Goal: Task Accomplishment & Management: Manage account settings

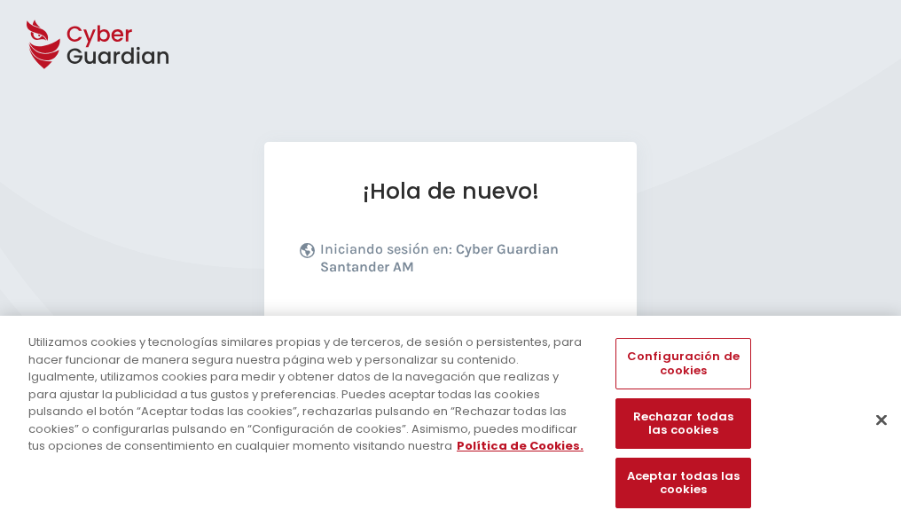
scroll to position [217, 0]
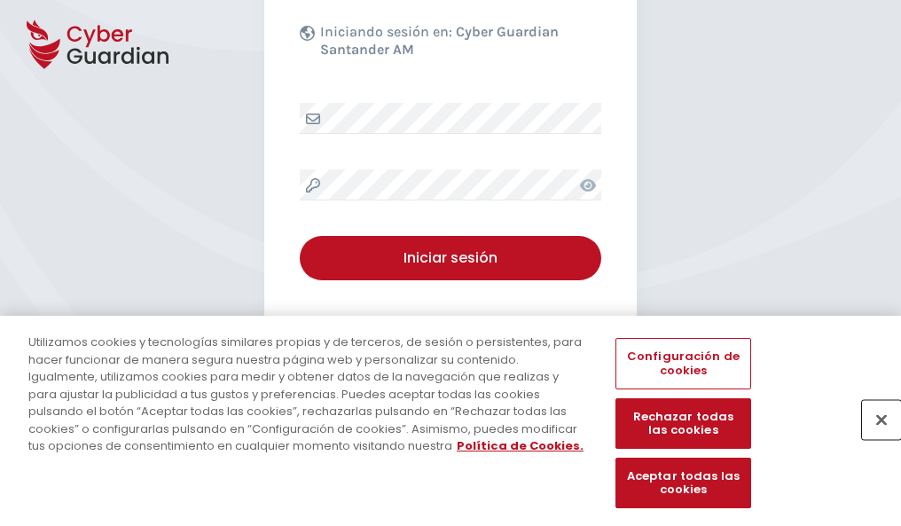
click at [872, 438] on button "Cerrar" at bounding box center [881, 419] width 39 height 39
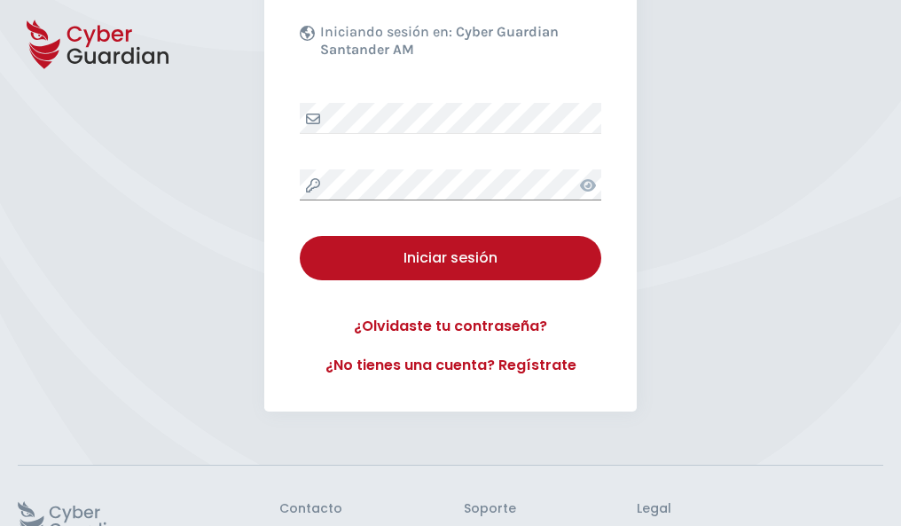
scroll to position [345, 0]
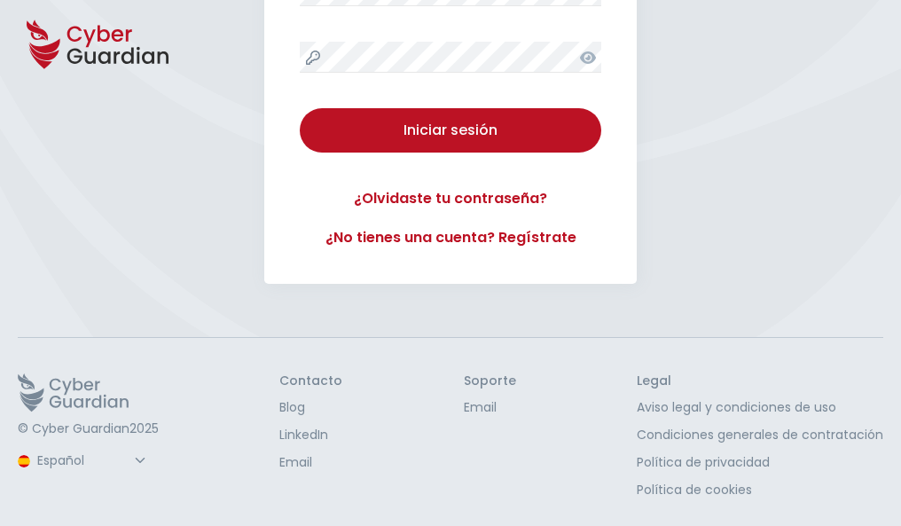
click at [300, 108] on button "Iniciar sesión" at bounding box center [450, 130] width 301 height 44
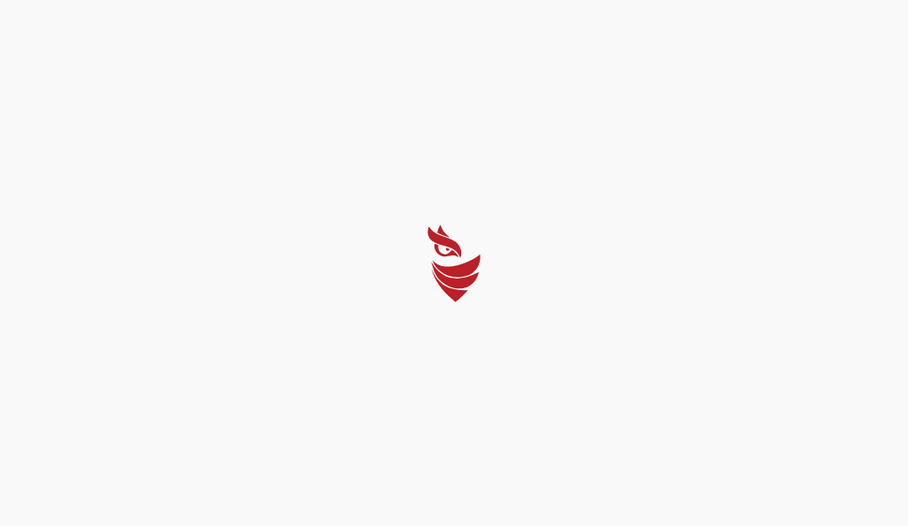
select select "Português (BR)"
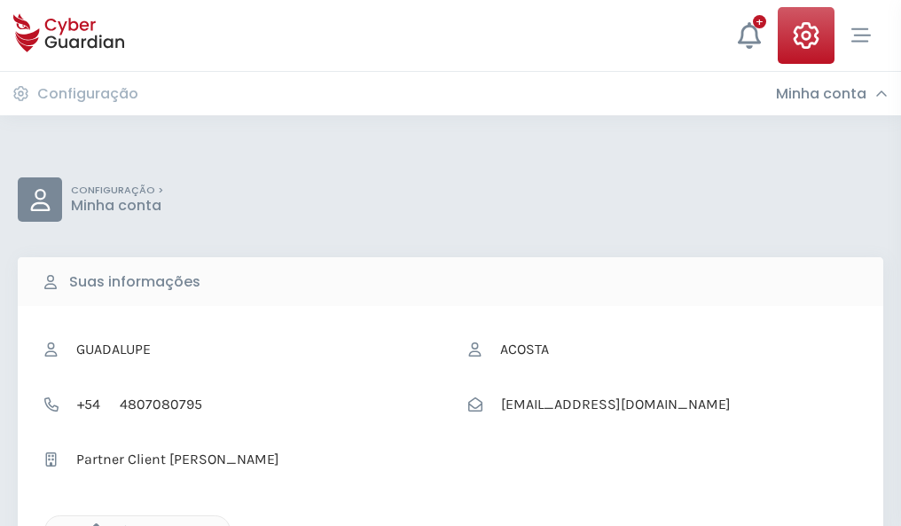
click at [91, 524] on icon "button" at bounding box center [91, 530] width 15 height 15
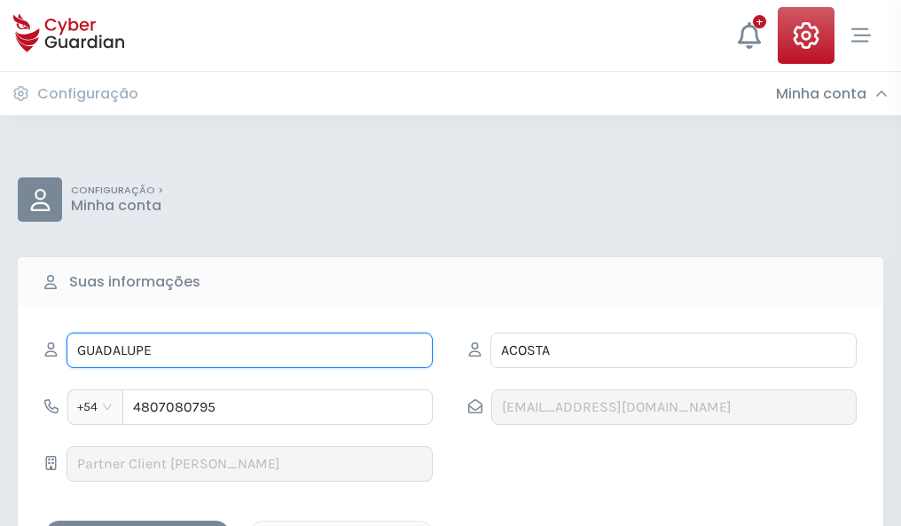
click at [249, 350] on input "GUADALUPE" at bounding box center [249, 349] width 366 height 35
type input "G"
type input "Juan Bautista"
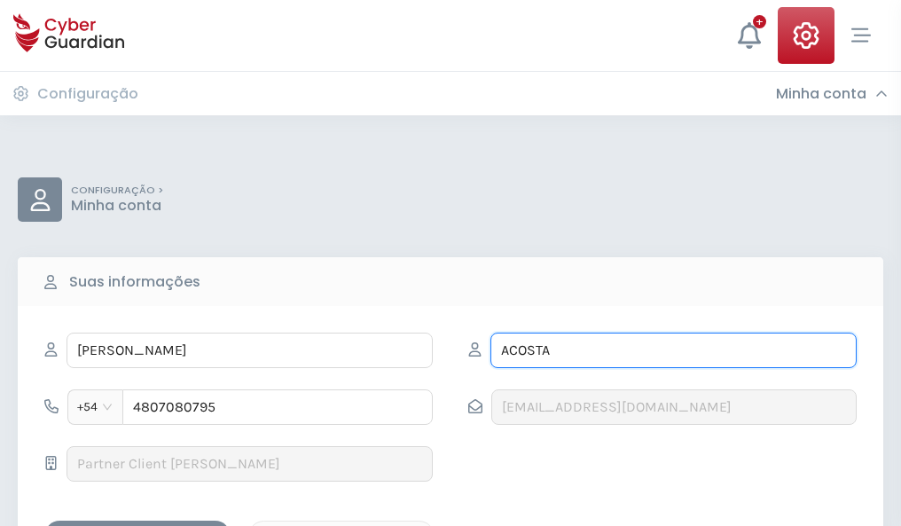
click at [673, 350] on input "ACOSTA" at bounding box center [673, 349] width 366 height 35
type input "A"
type input "Cortes"
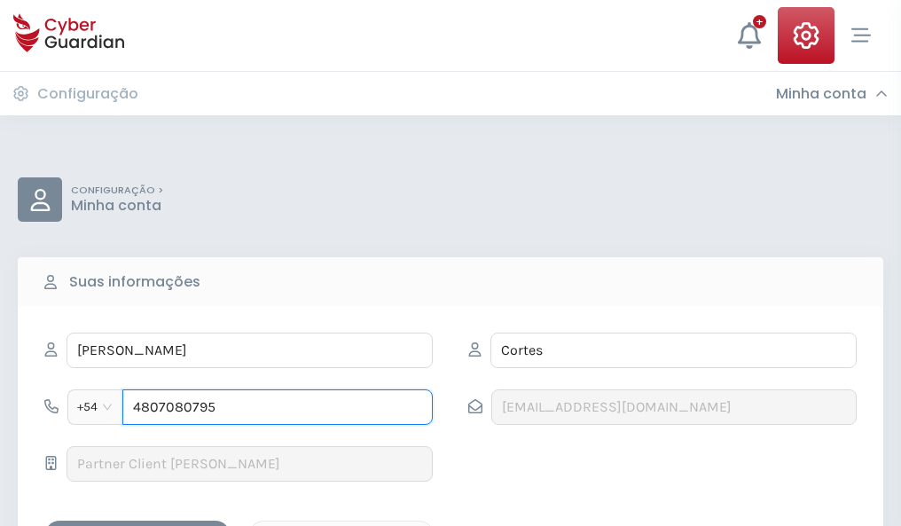
click at [277, 407] on input "4807080795" at bounding box center [277, 406] width 310 height 35
type input "4"
type input "4842810191"
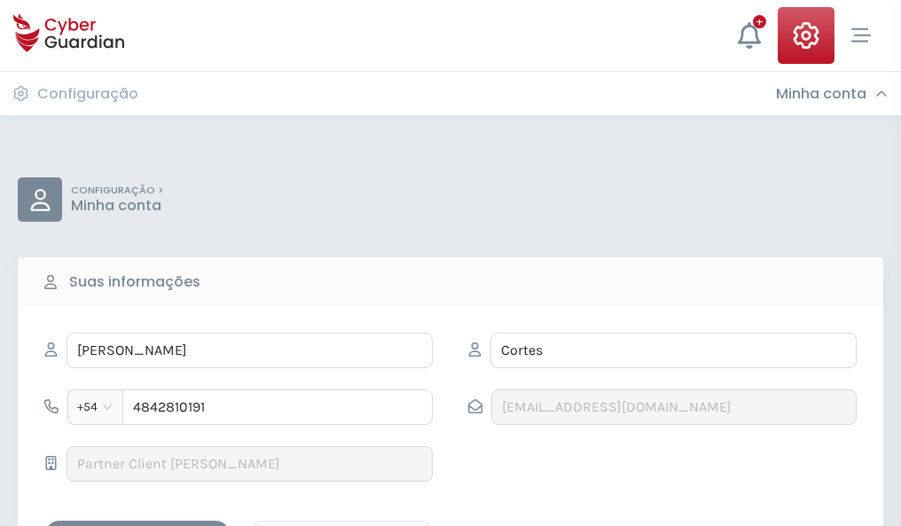
click at [137, 525] on div "Salvar alterações" at bounding box center [138, 536] width 160 height 22
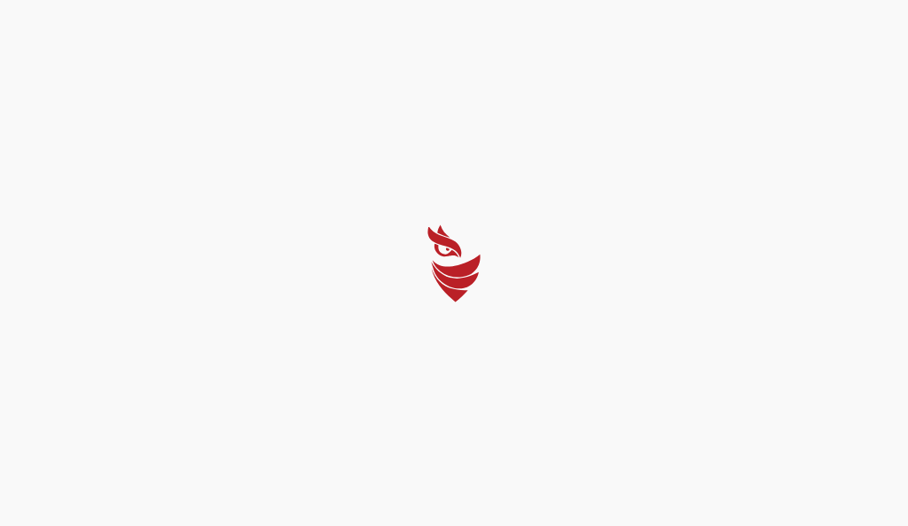
select select "Português (BR)"
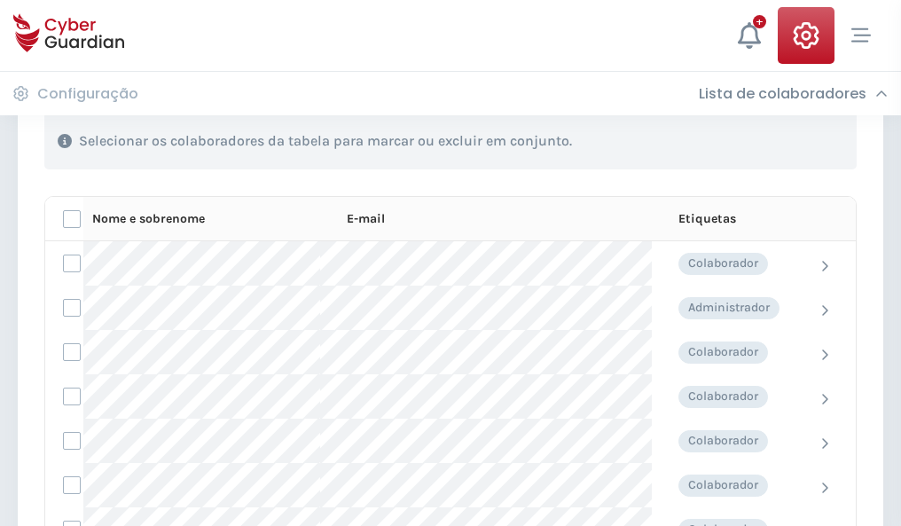
scroll to position [759, 0]
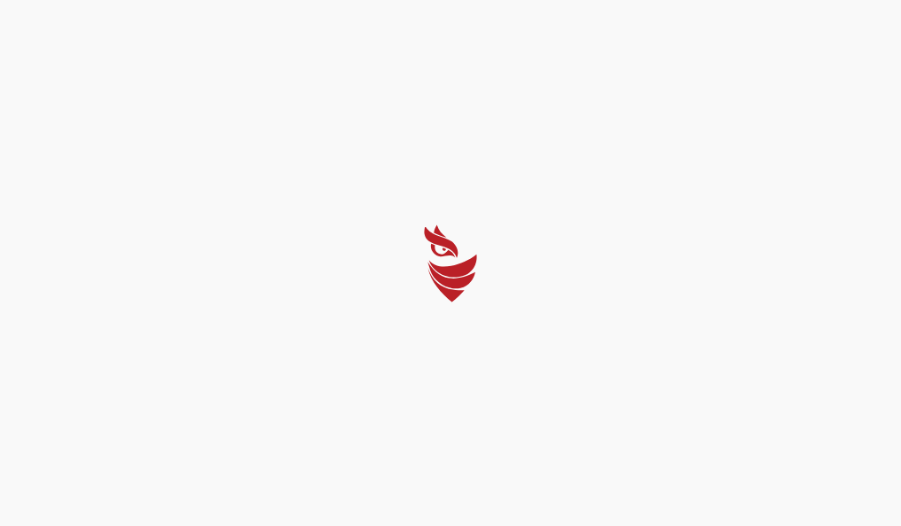
select select "Português (BR)"
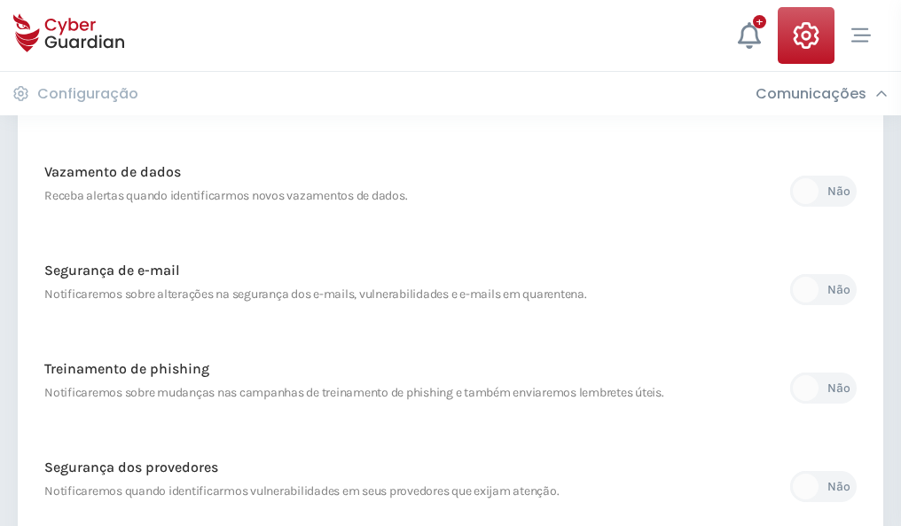
scroll to position [933, 0]
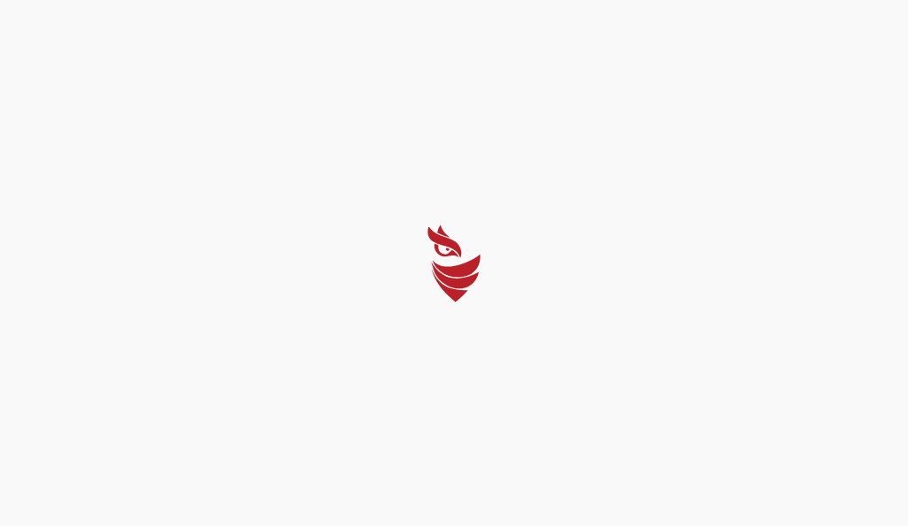
select select "Português (BR)"
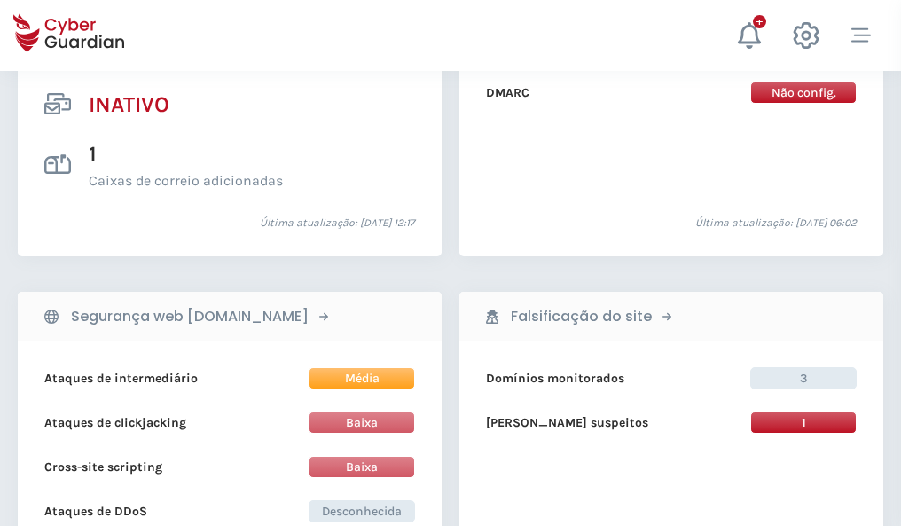
scroll to position [1757, 0]
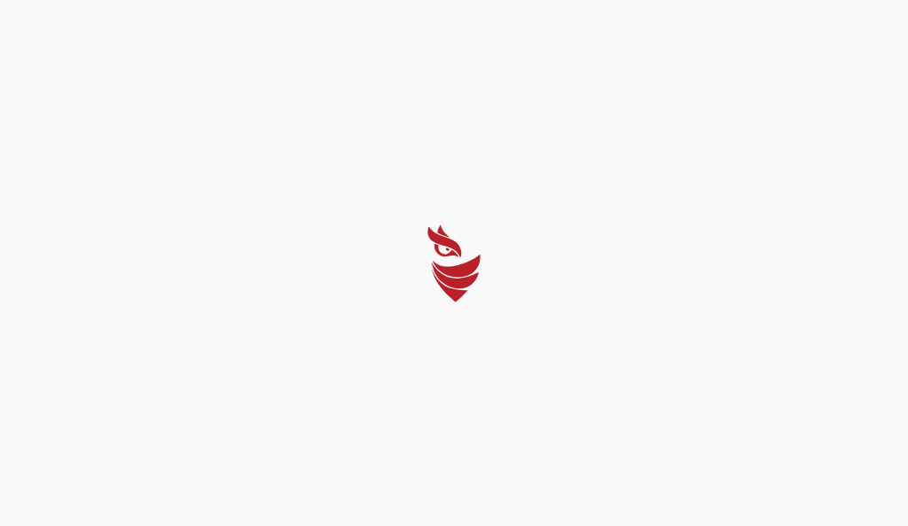
select select "Português (BR)"
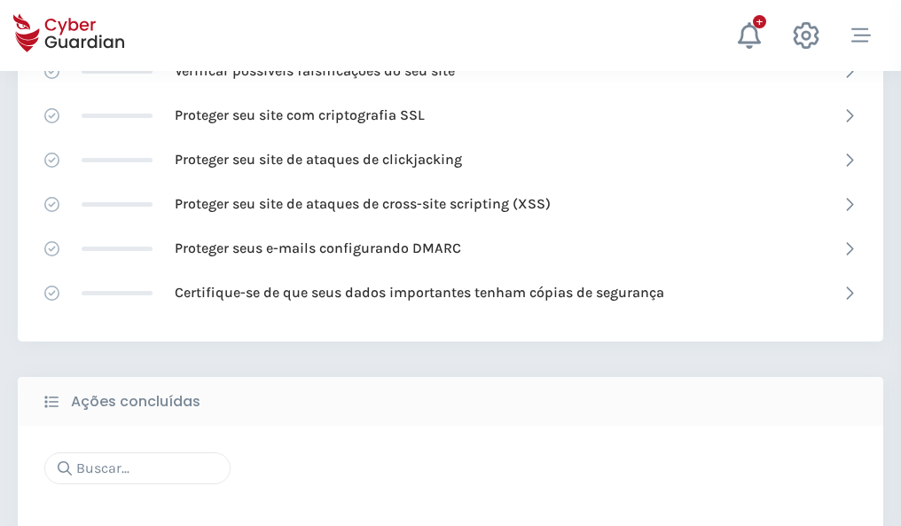
scroll to position [1181, 0]
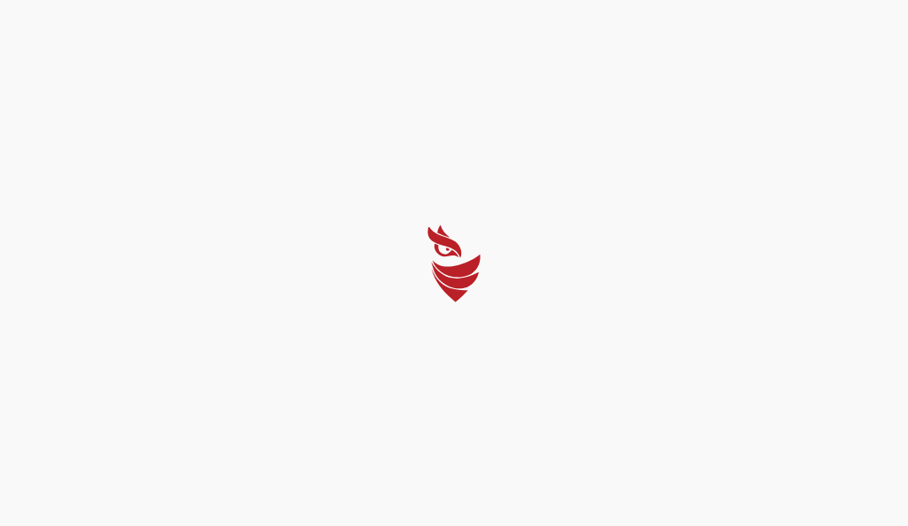
select select "Português (BR)"
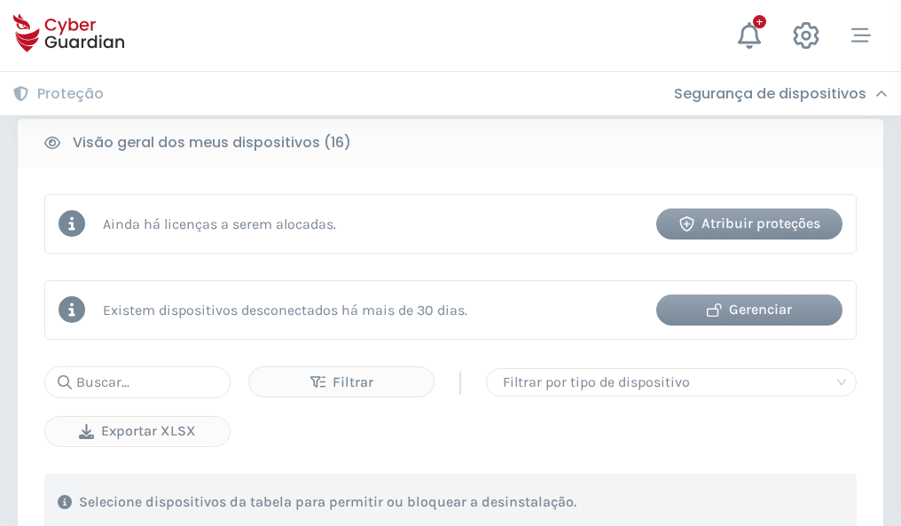
scroll to position [1652, 0]
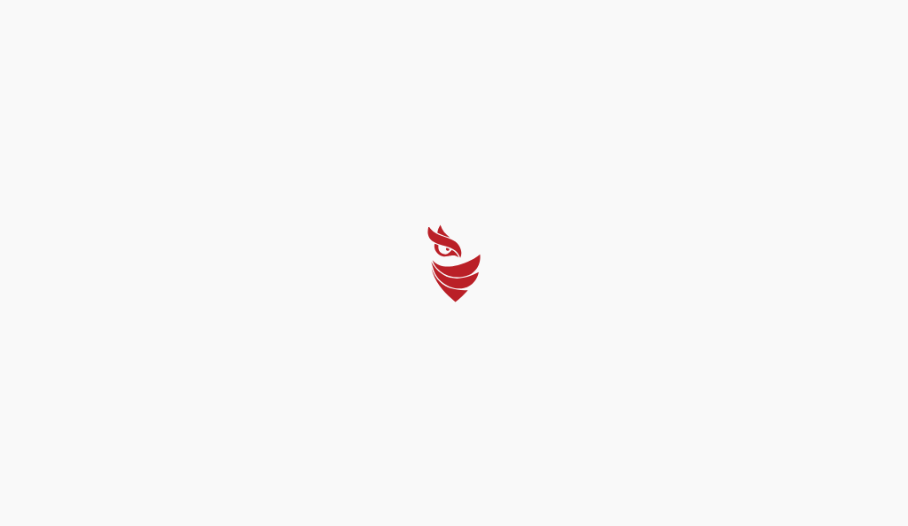
select select "Português (BR)"
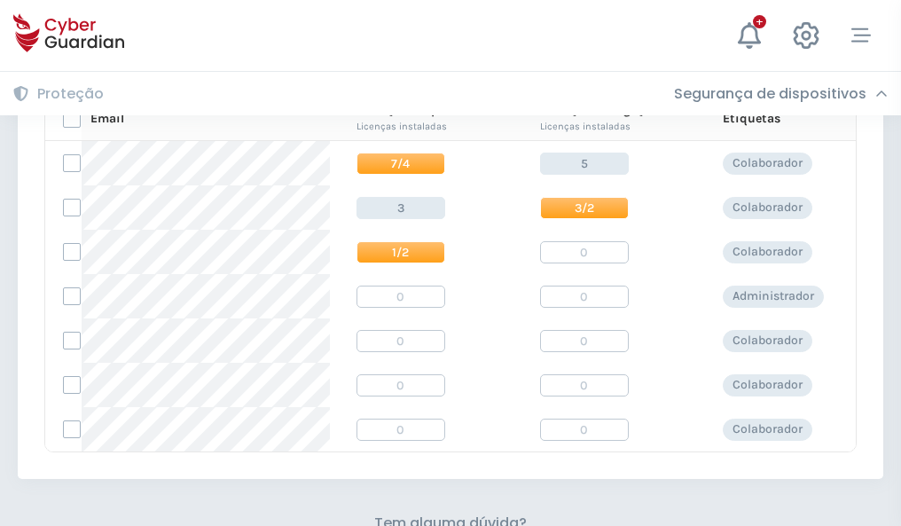
scroll to position [760, 0]
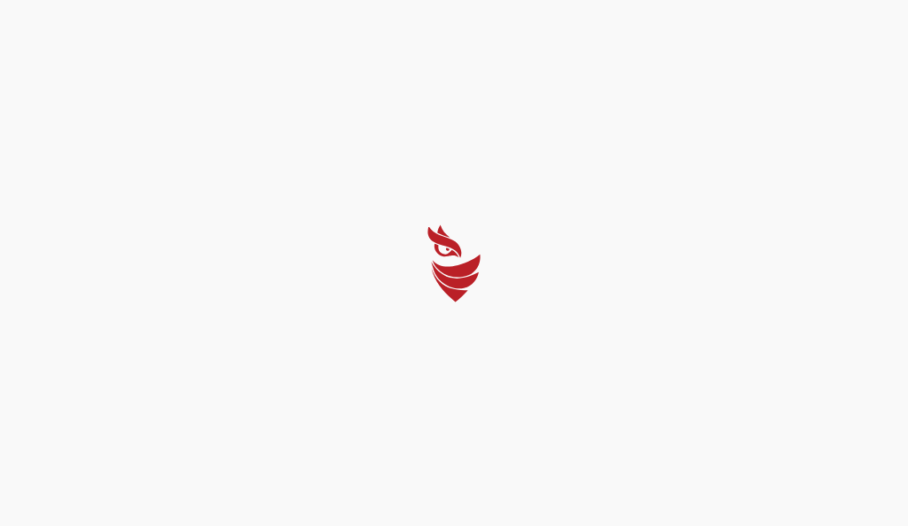
select select "Português (BR)"
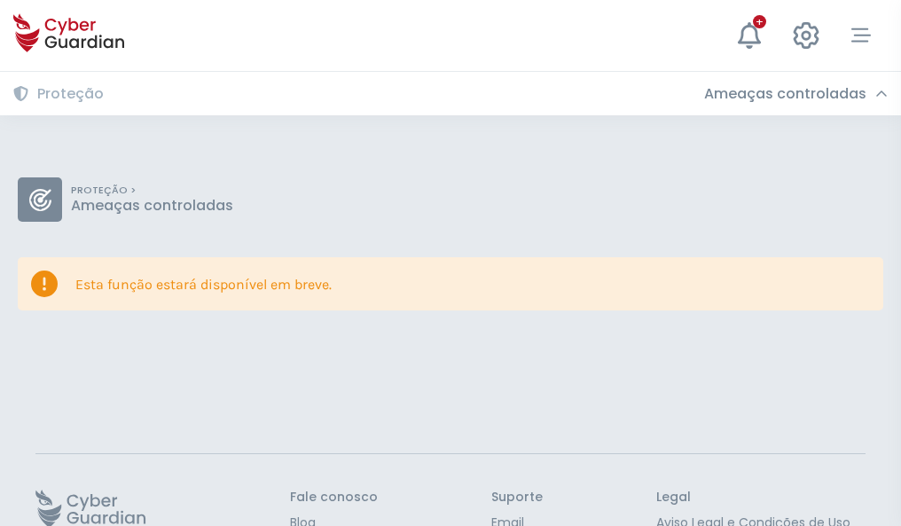
scroll to position [115, 0]
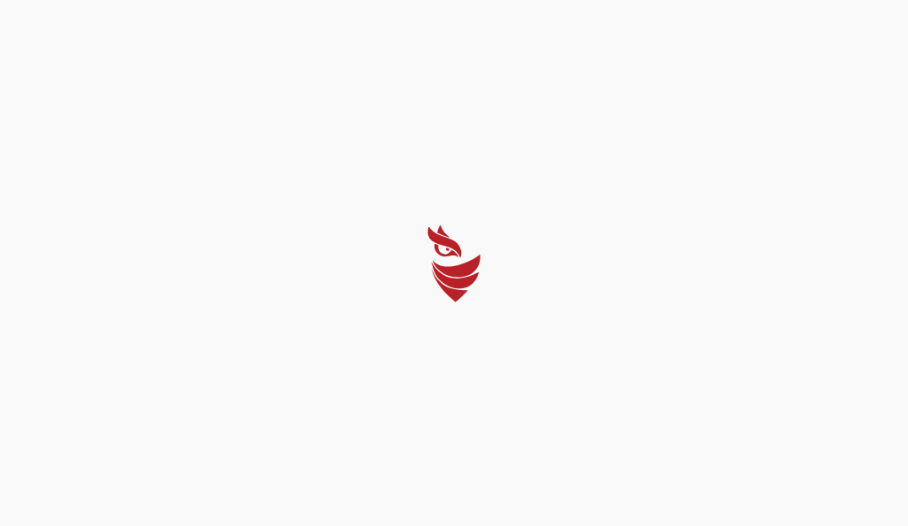
select select "Português (BR)"
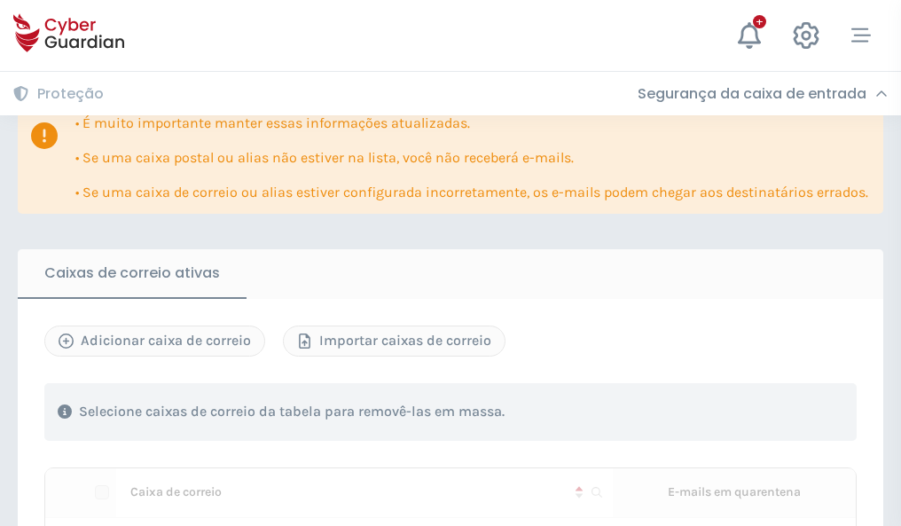
scroll to position [1081, 0]
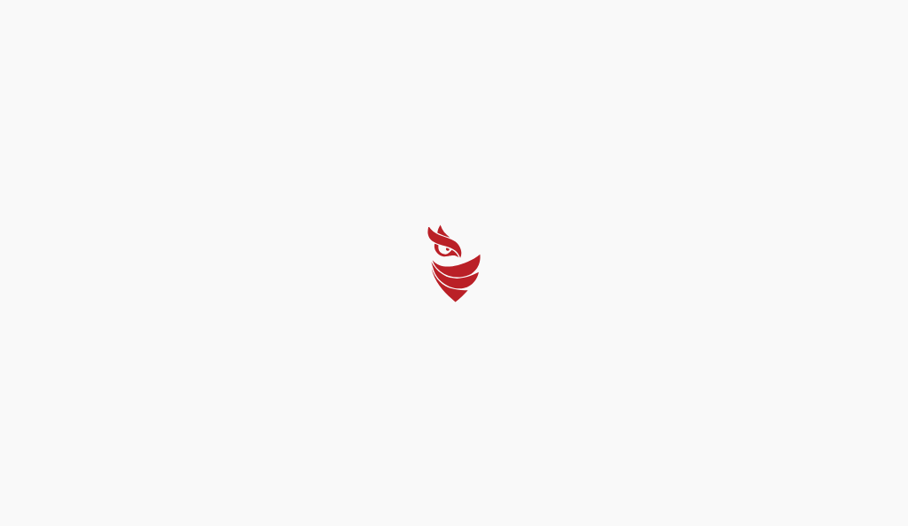
select select "Português (BR)"
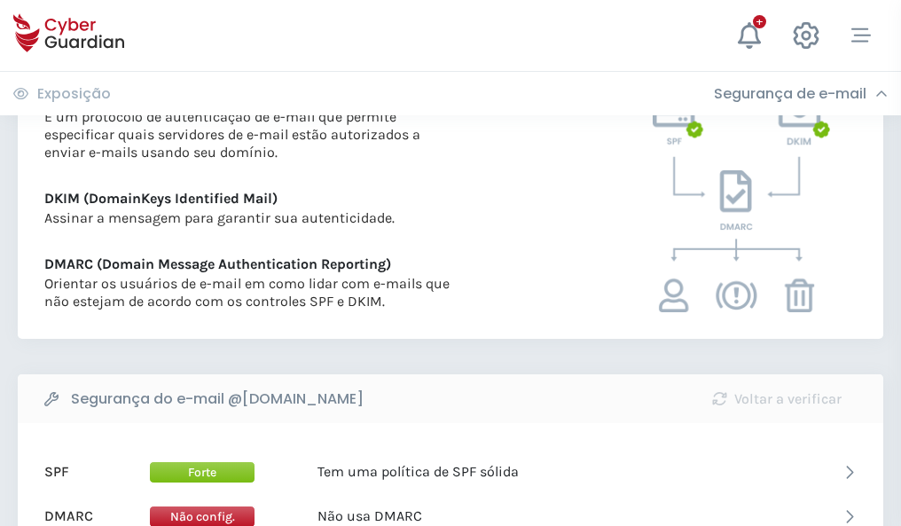
scroll to position [956, 0]
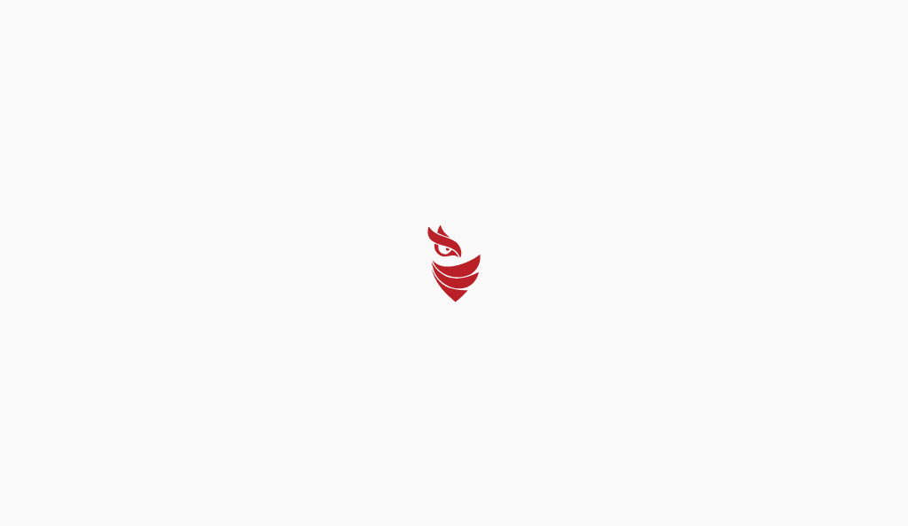
select select "Português (BR)"
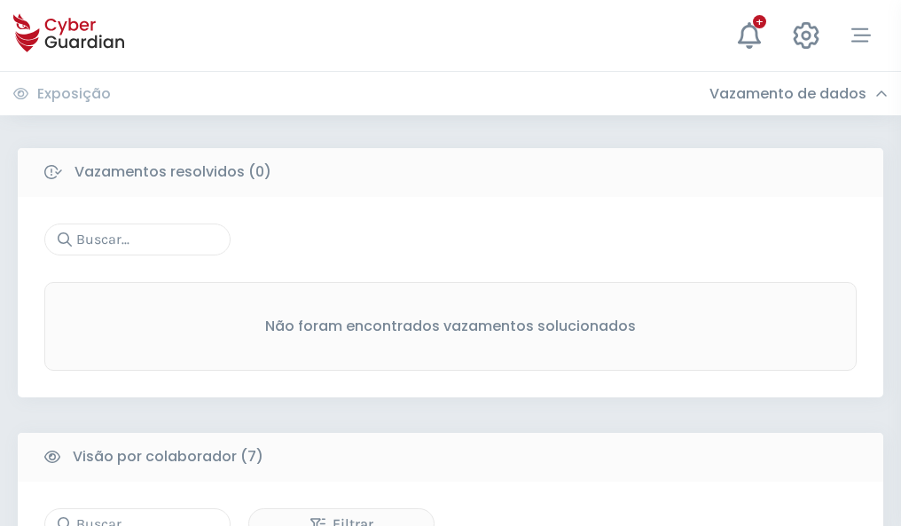
scroll to position [1466, 0]
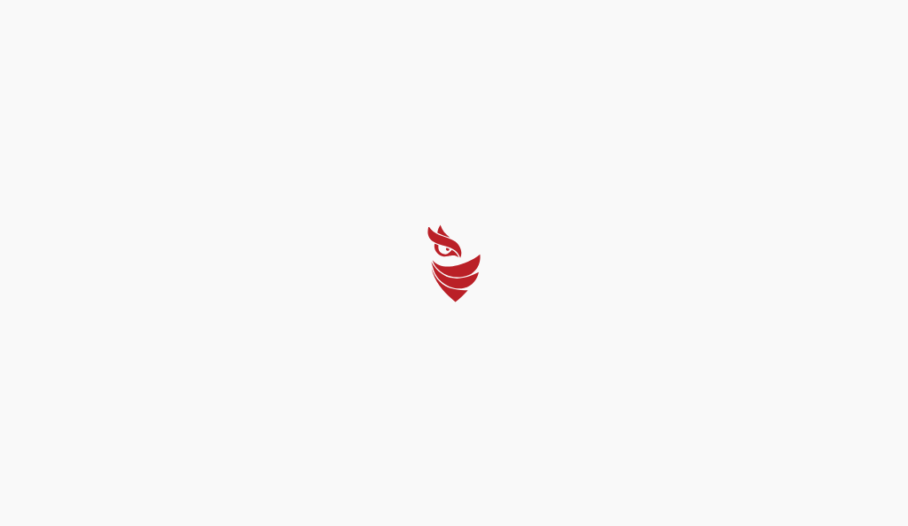
select select "Português (BR)"
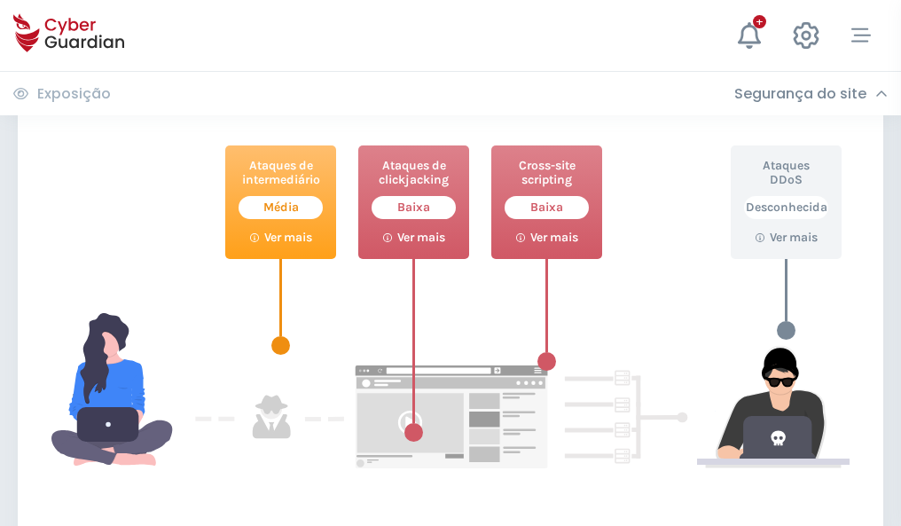
scroll to position [965, 0]
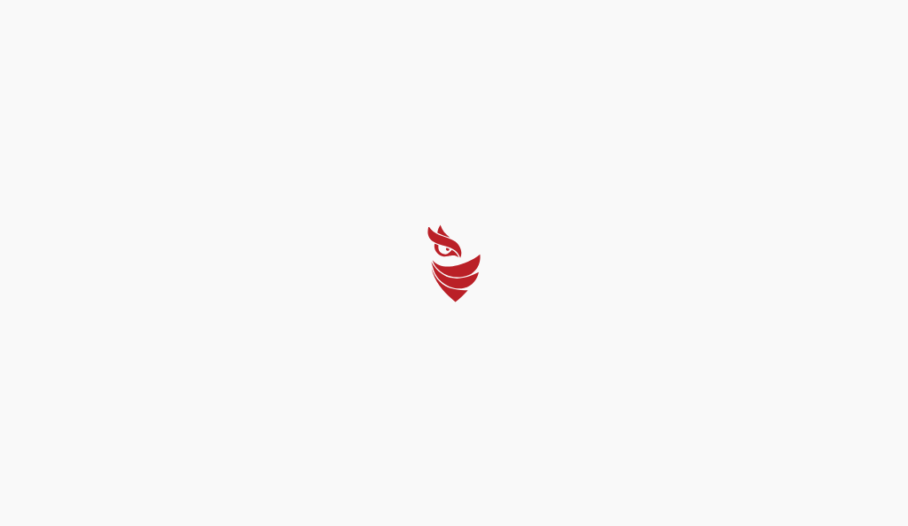
select select "Português (BR)"
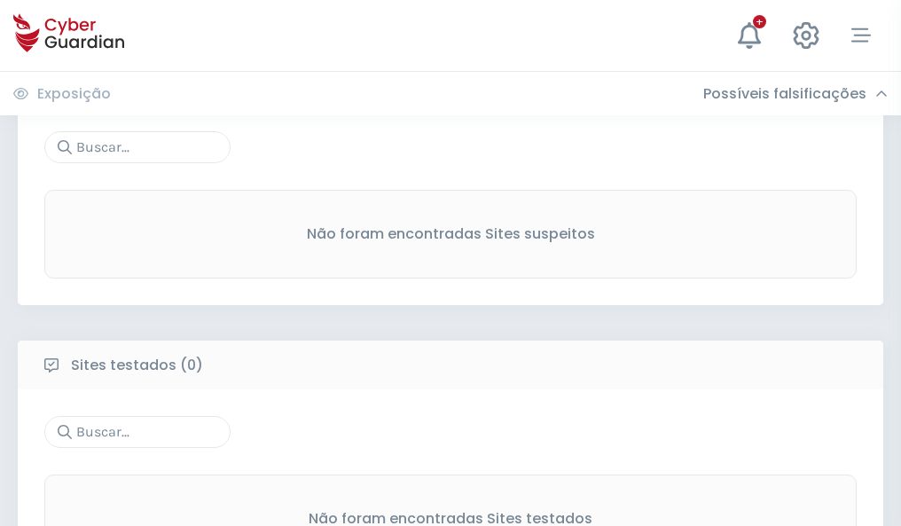
scroll to position [927, 0]
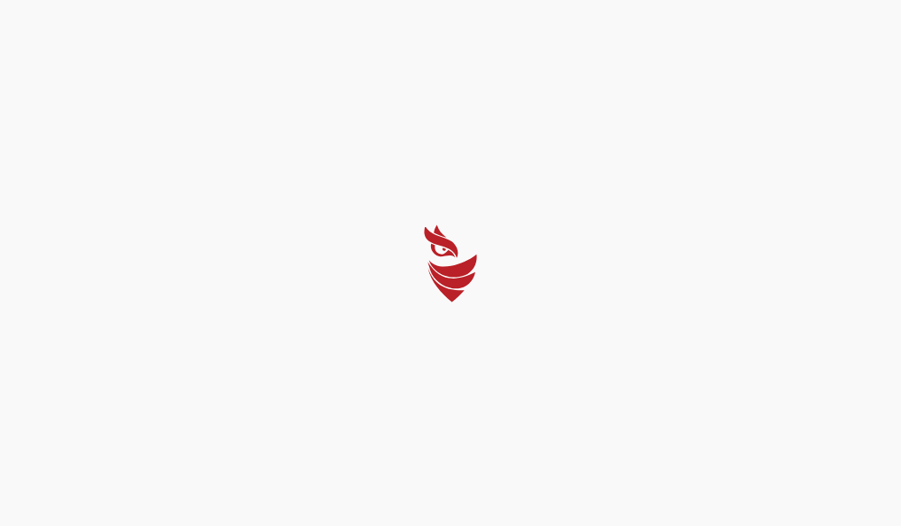
select select "Português (BR)"
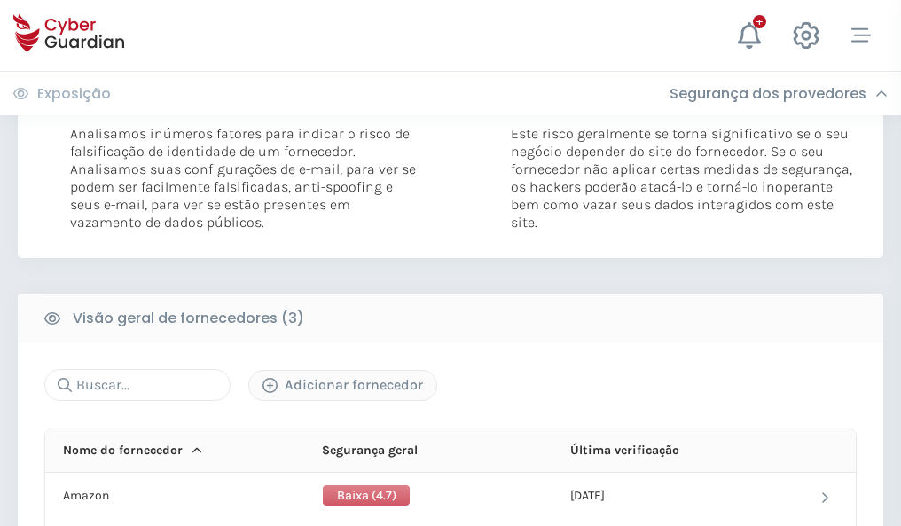
scroll to position [992, 0]
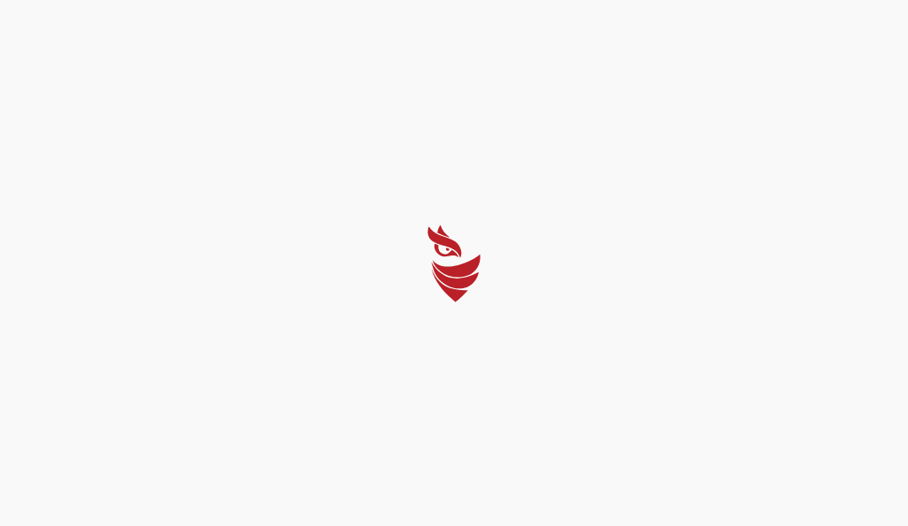
select select "Português (BR)"
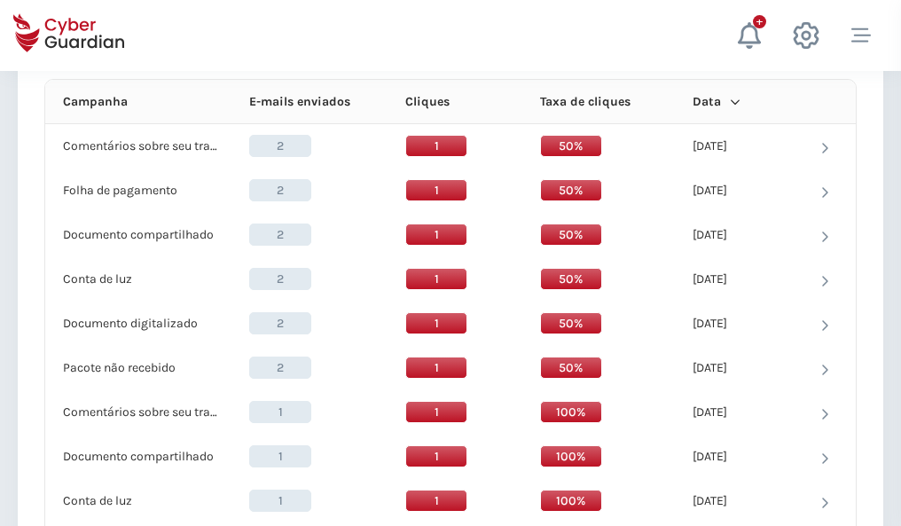
scroll to position [1589, 0]
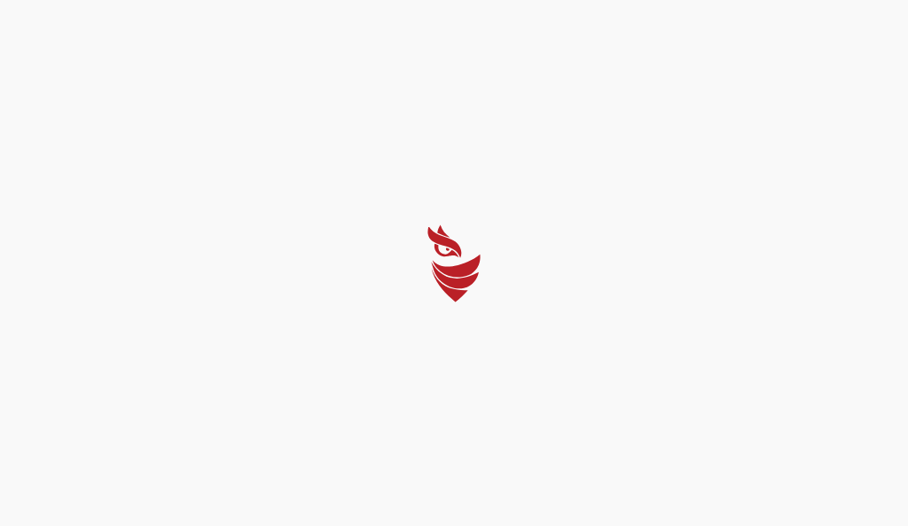
select select "Português (BR)"
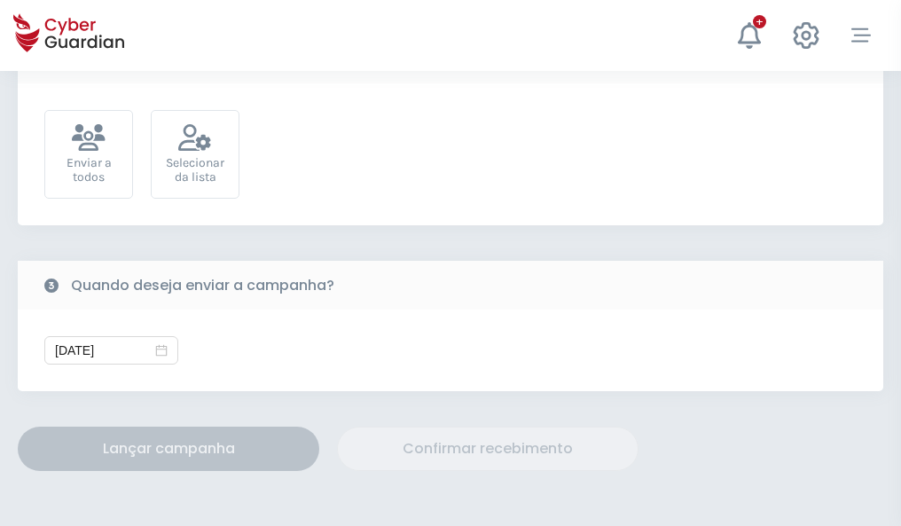
scroll to position [649, 0]
